Goal: Book appointment/travel/reservation

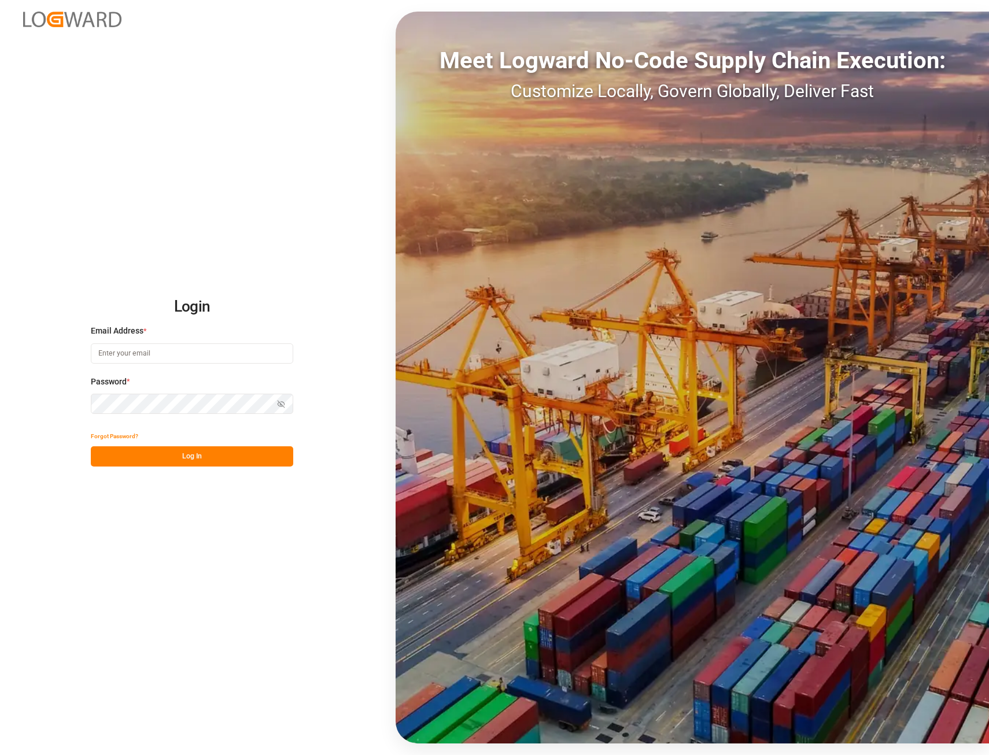
type input "[EMAIL_ADDRESS][PERSON_NAME][DOMAIN_NAME]"
click at [197, 457] on button "Log In" at bounding box center [192, 456] width 202 height 20
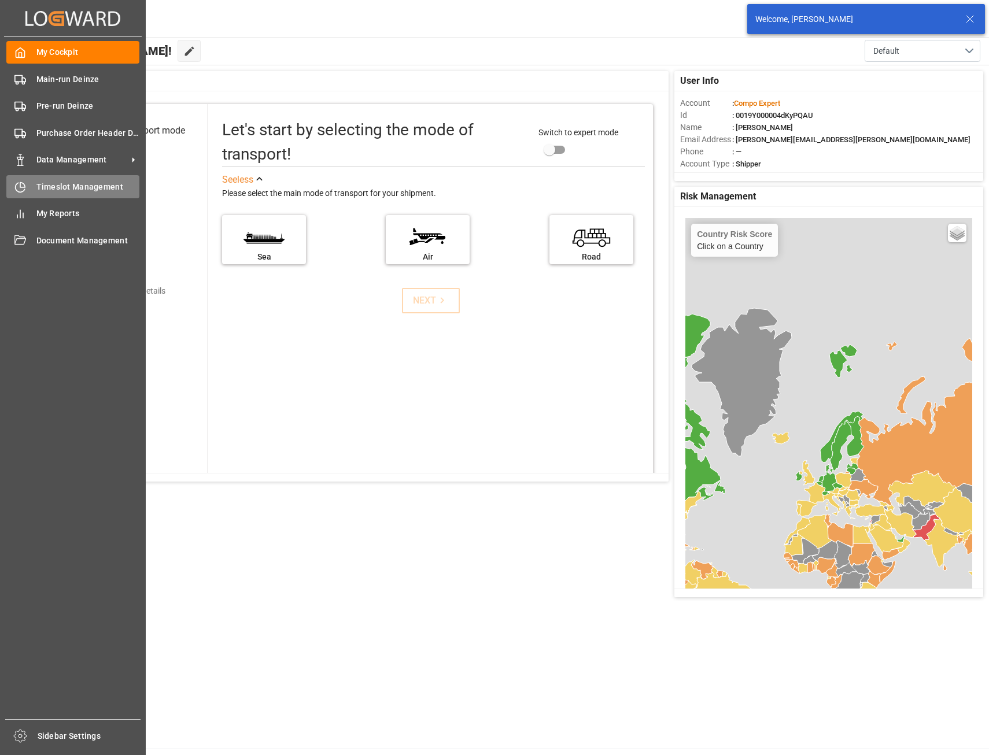
click at [59, 187] on span "Timeslot Management" at bounding box center [88, 187] width 104 height 12
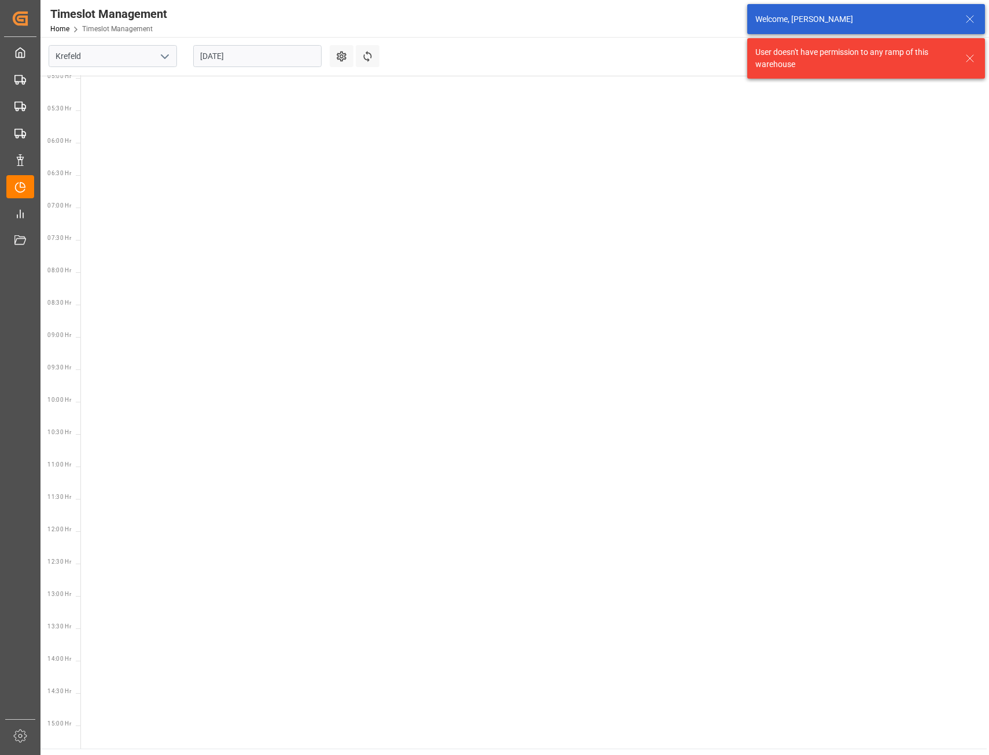
scroll to position [535, 0]
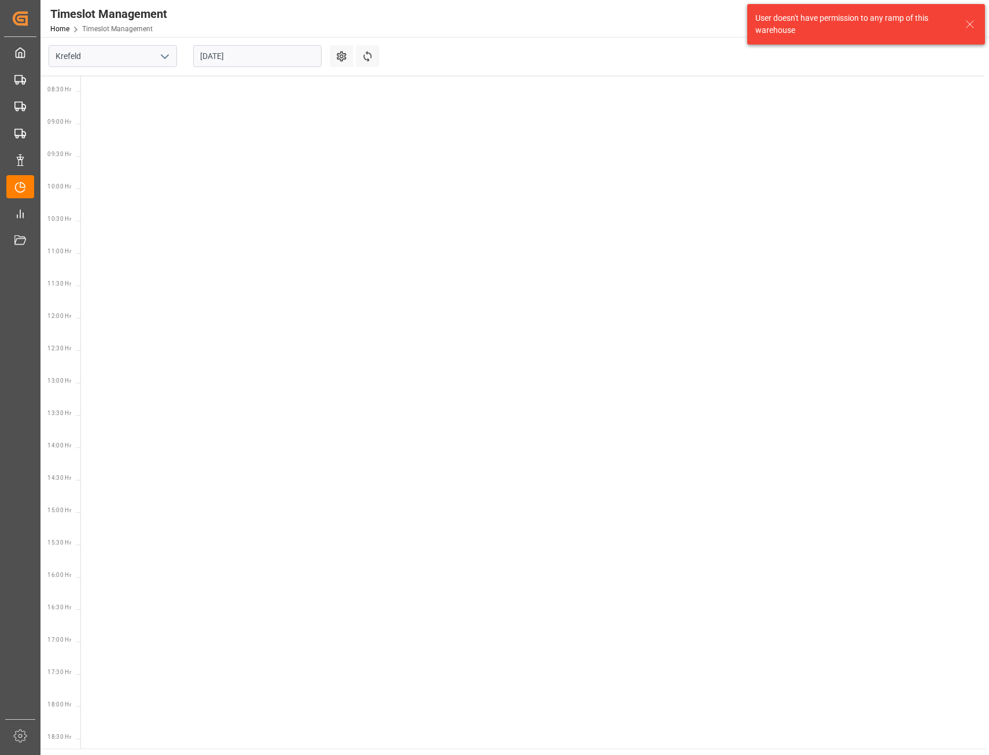
click at [167, 54] on icon "open menu" at bounding box center [165, 57] width 14 height 14
click at [104, 80] on div "Deinze" at bounding box center [112, 82] width 127 height 26
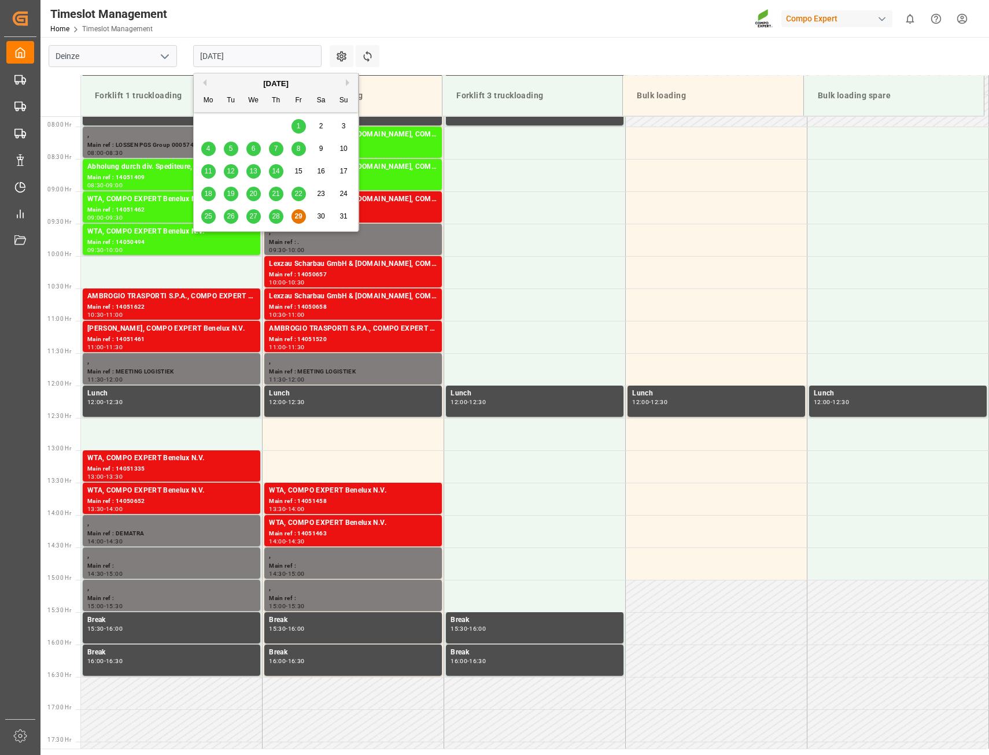
scroll to position [575, 0]
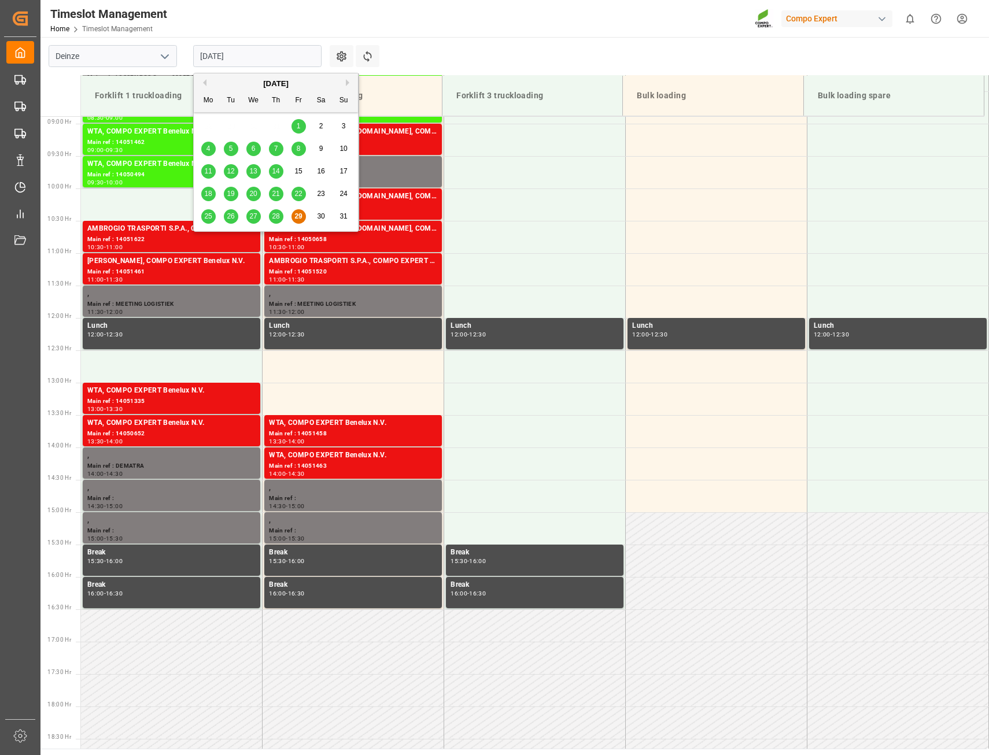
click at [292, 54] on input "[DATE]" at bounding box center [257, 56] width 128 height 22
click at [346, 83] on button "Next Month" at bounding box center [349, 82] width 7 height 7
click at [224, 125] on div "2" at bounding box center [231, 127] width 14 height 14
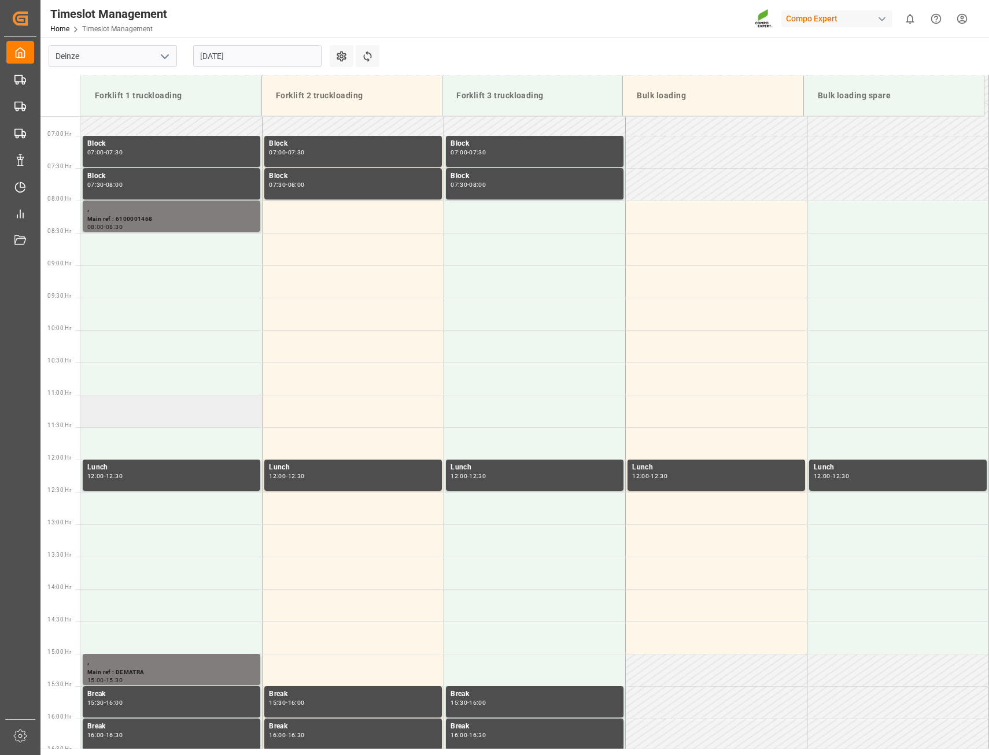
scroll to position [460, 0]
